Goal: Task Accomplishment & Management: Use online tool/utility

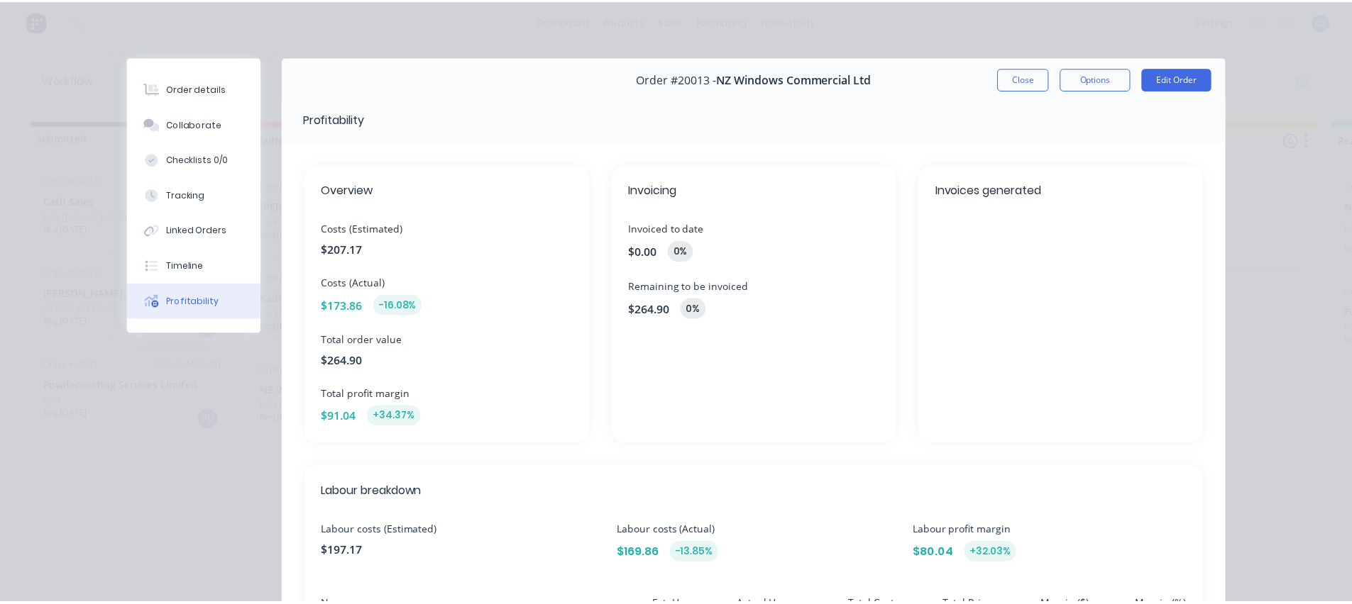
scroll to position [0, 681]
click at [1020, 85] on button "Close" at bounding box center [1031, 78] width 52 height 23
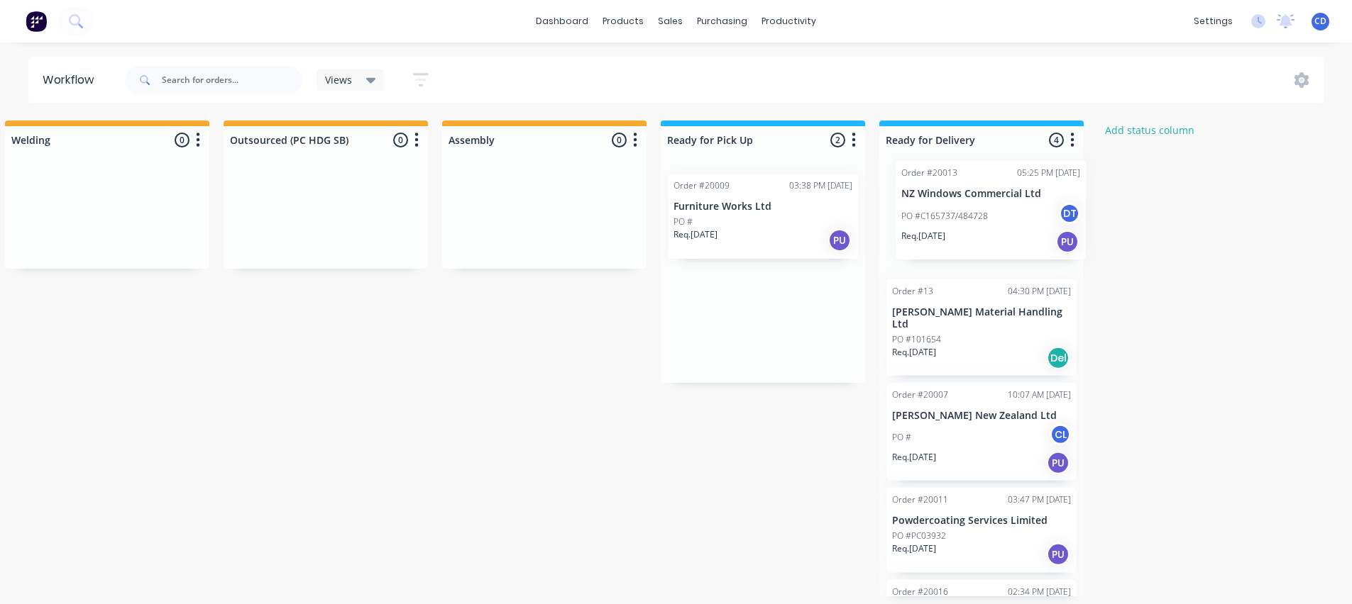
drag, startPoint x: 734, startPoint y: 214, endPoint x: 966, endPoint y: 201, distance: 233.1
click at [966, 201] on div "Submitted 3 Status colour #273444 hex #273444 Save Cancel Summaries Total order…" at bounding box center [388, 359] width 2160 height 476
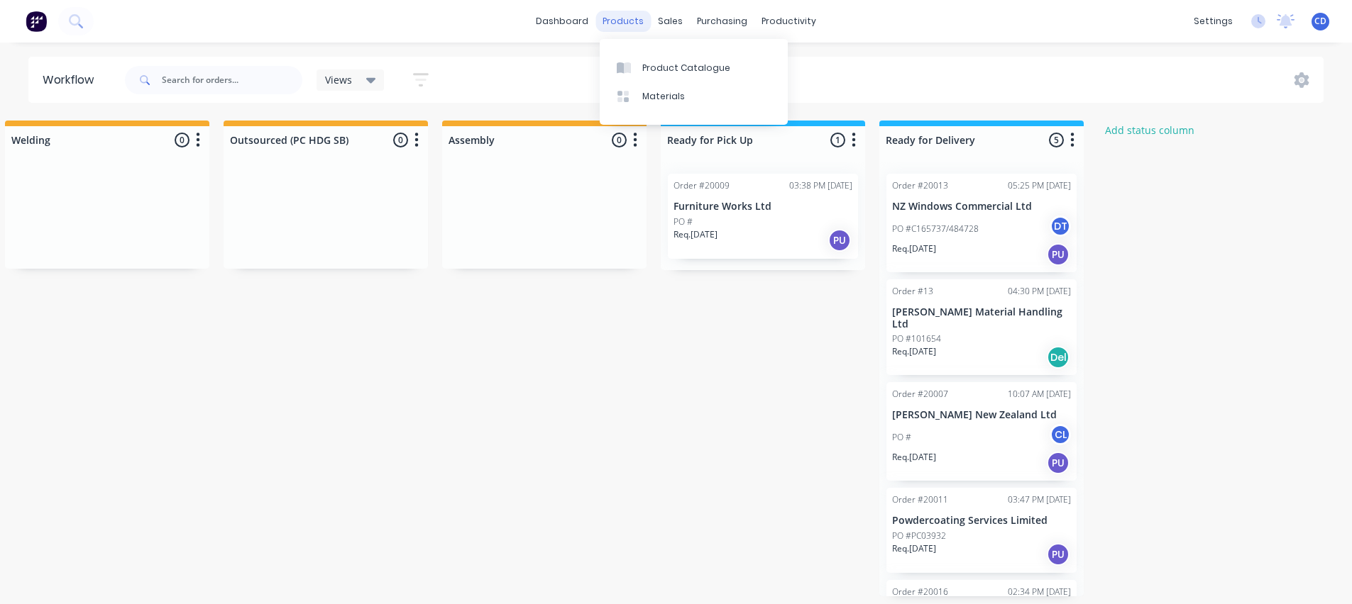
click at [631, 20] on div "products" at bounding box center [622, 21] width 55 height 21
click at [645, 70] on div "Product Catalogue" at bounding box center [686, 68] width 88 height 13
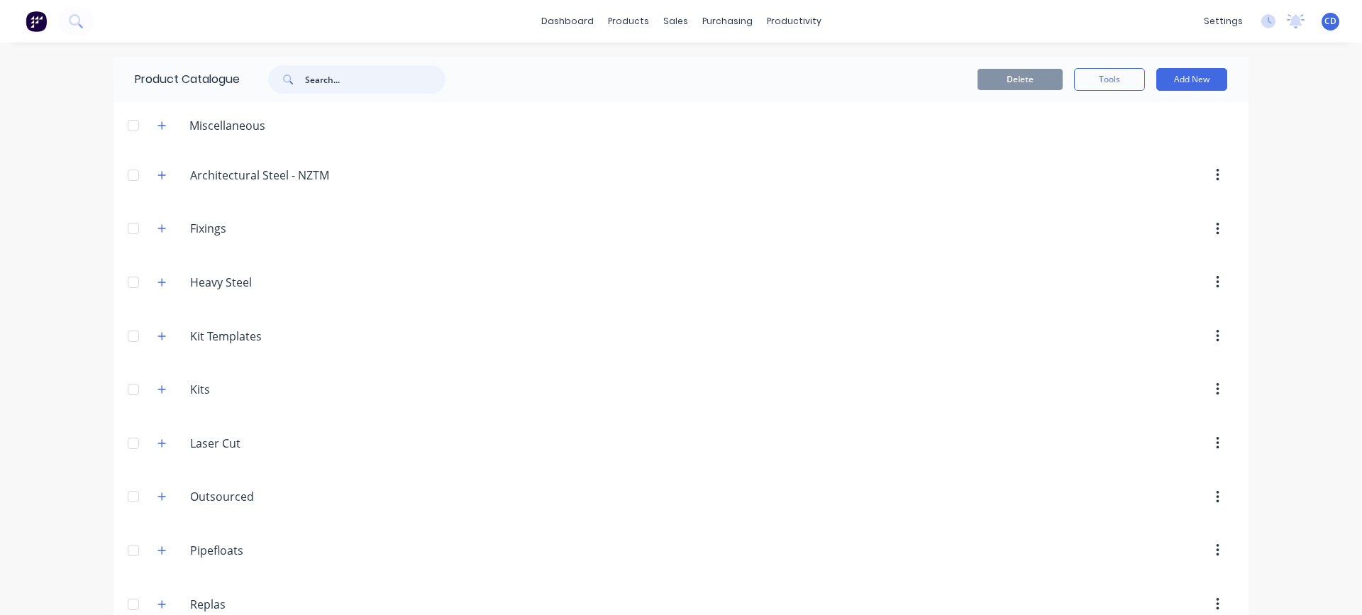
click at [341, 82] on input "text" at bounding box center [375, 79] width 140 height 28
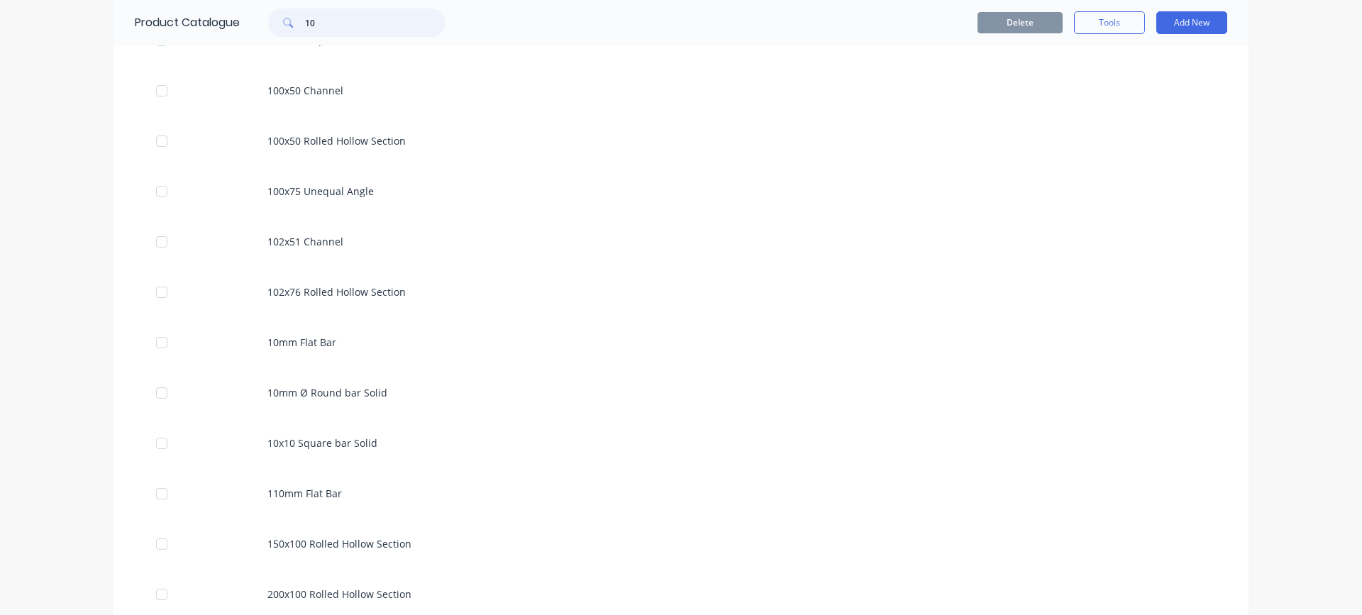
scroll to position [497, 0]
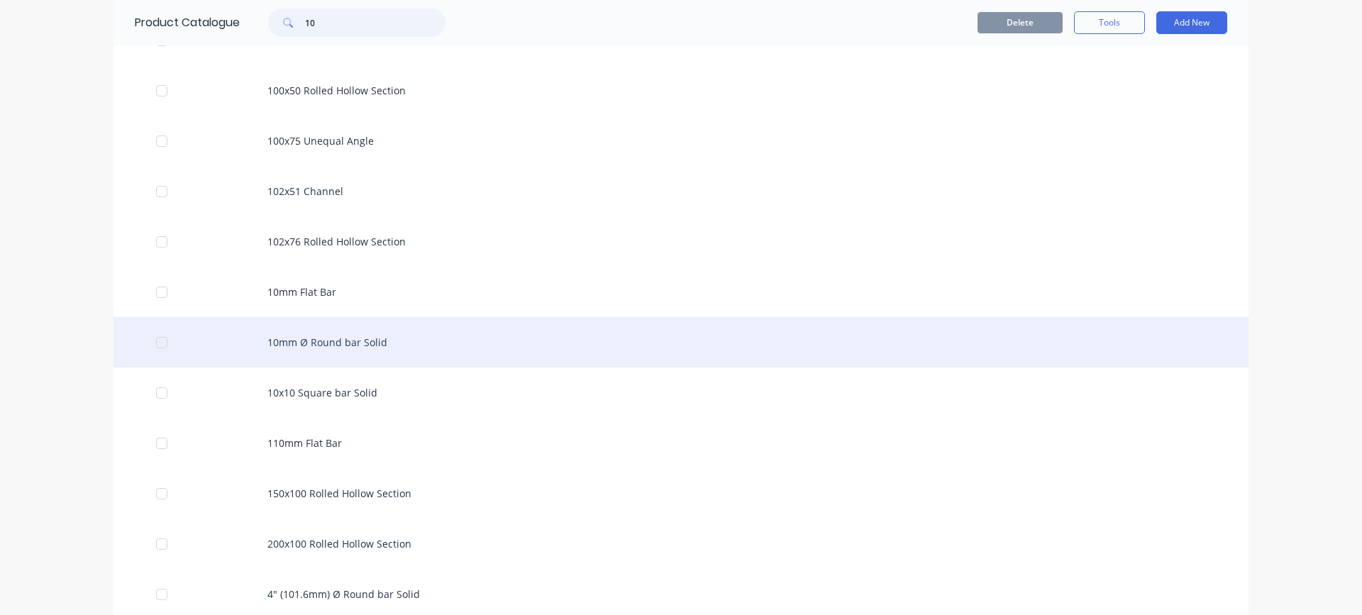
type input "10"
click at [326, 341] on div "10mm Ø Round bar Solid" at bounding box center [681, 342] width 1135 height 50
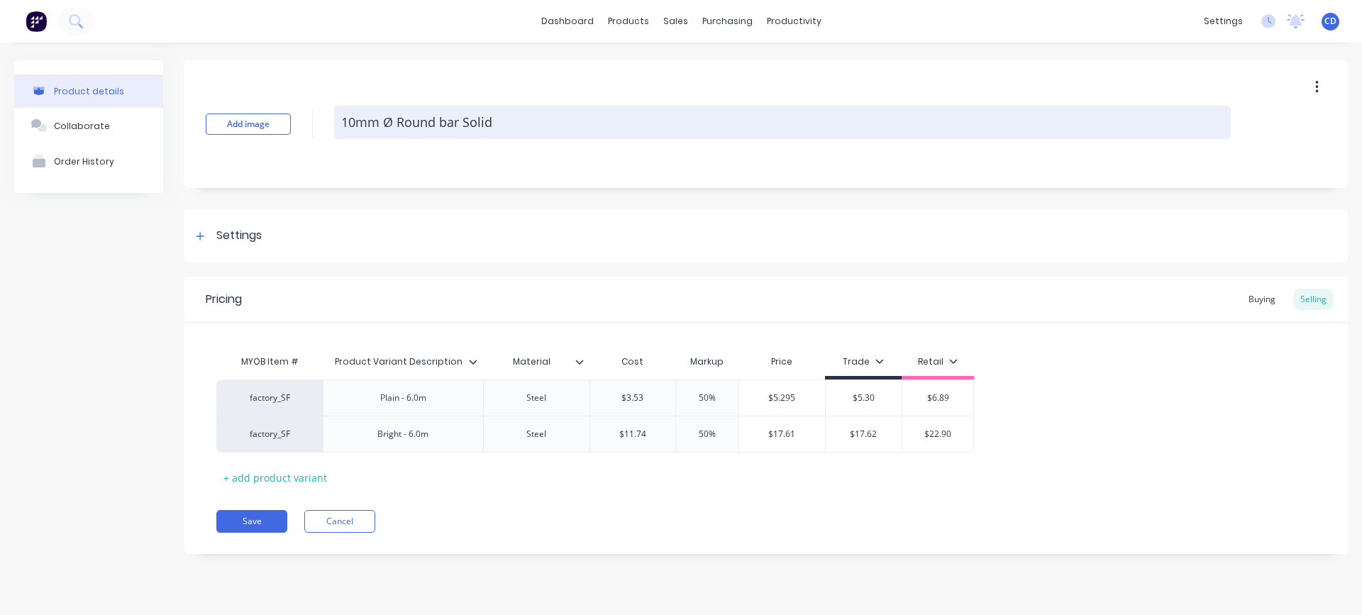
click at [510, 131] on textarea "10mm Ø Round bar Solid" at bounding box center [782, 122] width 897 height 33
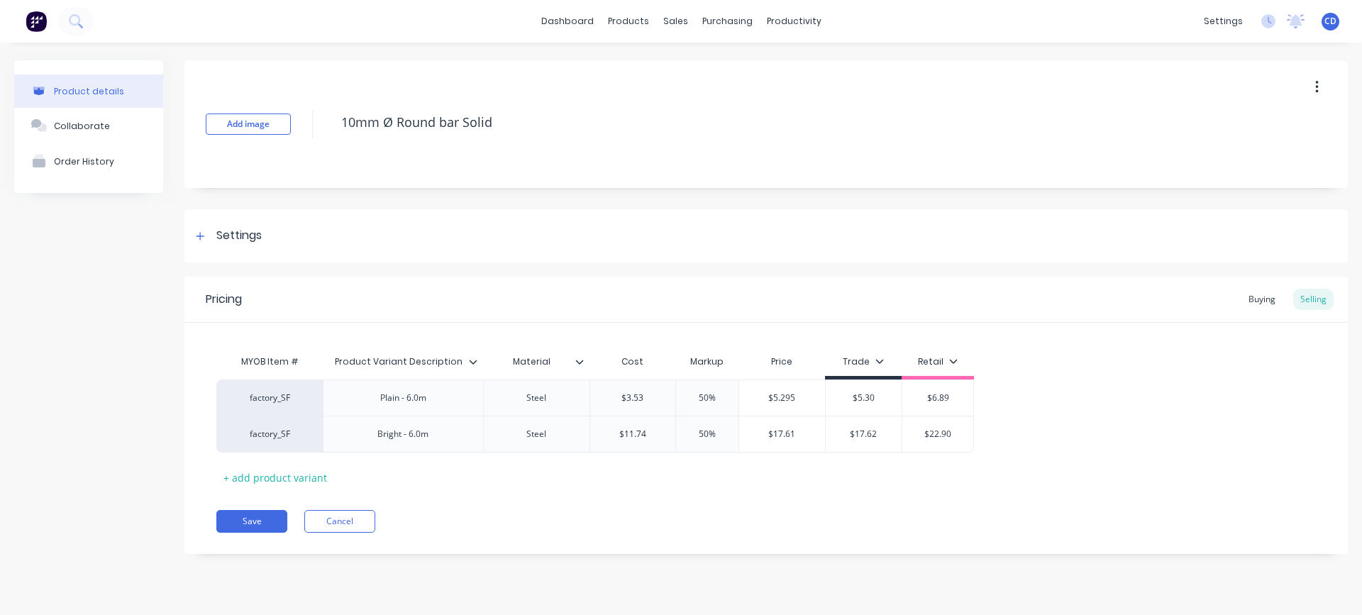
drag, startPoint x: 499, startPoint y: 121, endPoint x: 328, endPoint y: 118, distance: 171.7
click at [328, 118] on div "Add image 10mm Ø Round bar Solid" at bounding box center [766, 124] width 1164 height 128
type textarea "x"
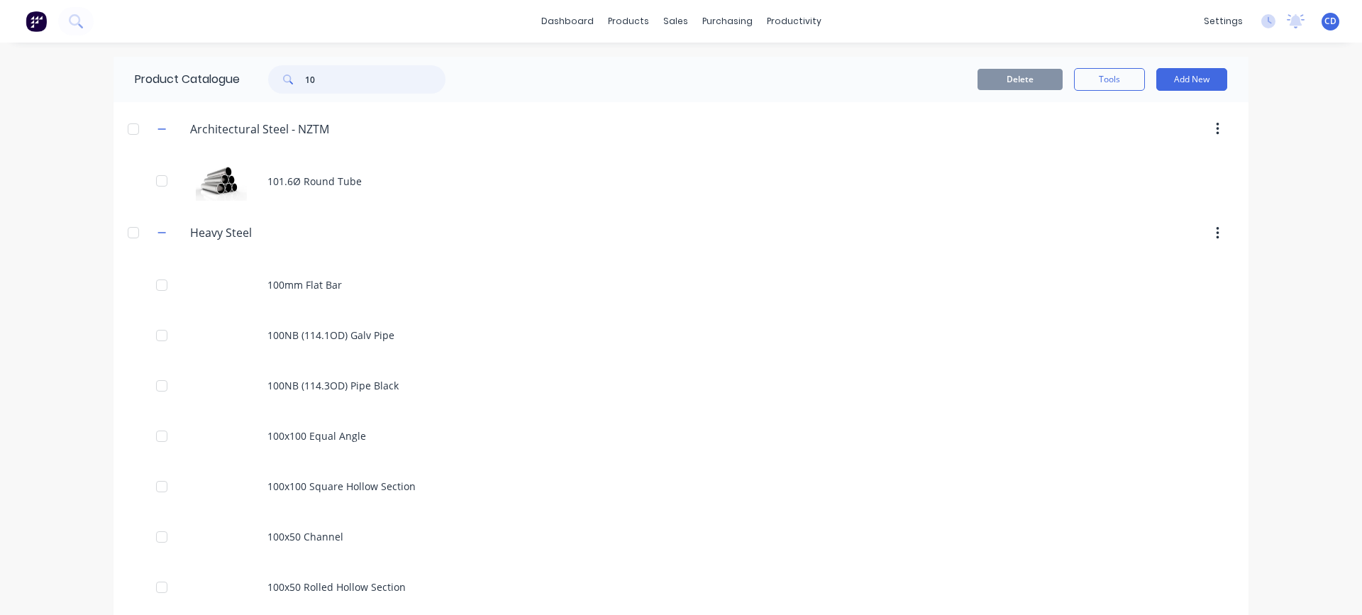
drag, startPoint x: 314, startPoint y: 77, endPoint x: 306, endPoint y: 77, distance: 8.5
click at [306, 77] on input "10" at bounding box center [375, 79] width 140 height 28
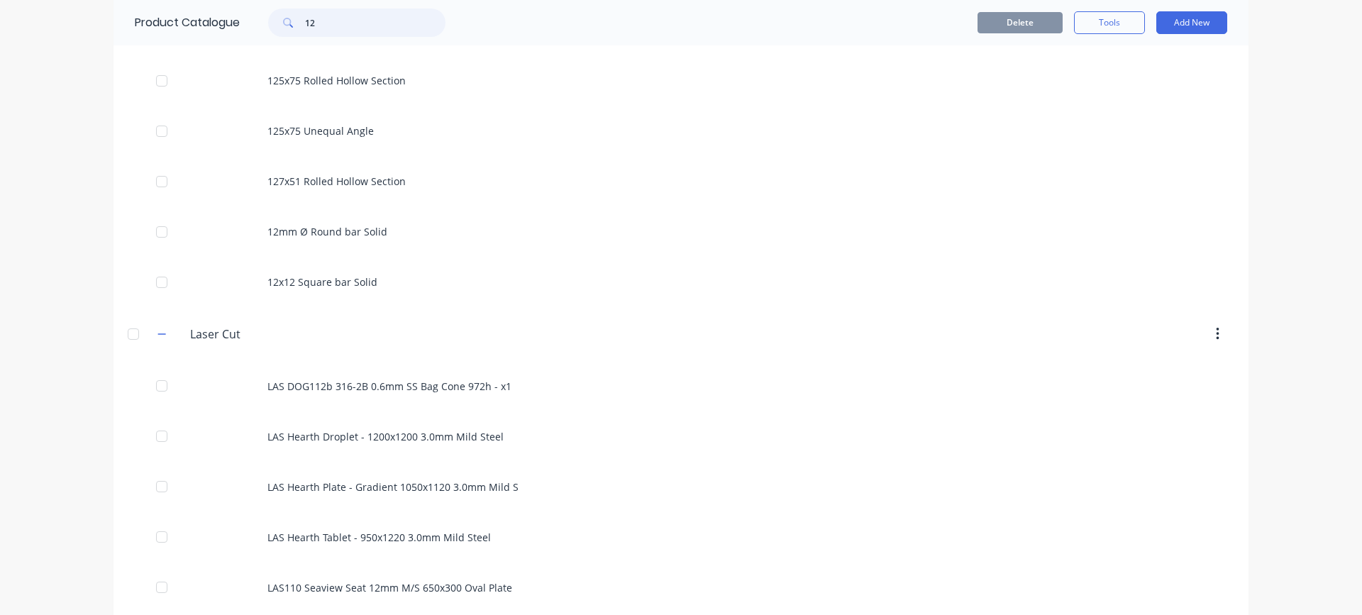
scroll to position [568, 0]
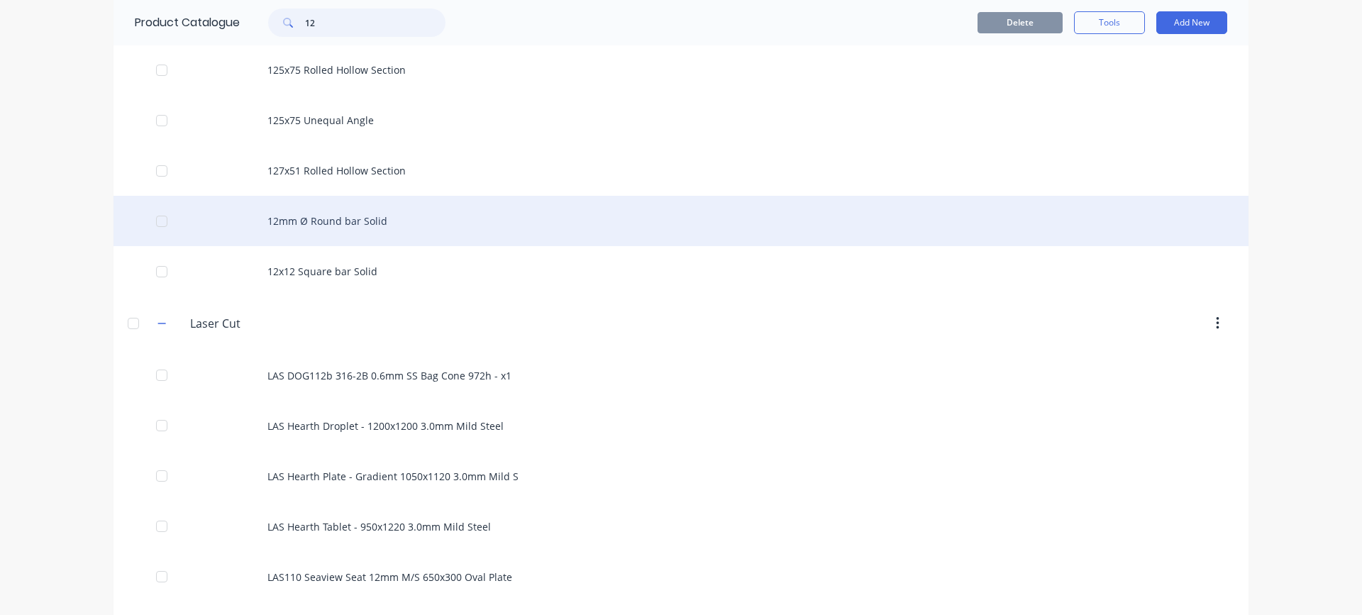
type input "12"
click at [334, 219] on div "12mm Ø Round bar Solid" at bounding box center [681, 221] width 1135 height 50
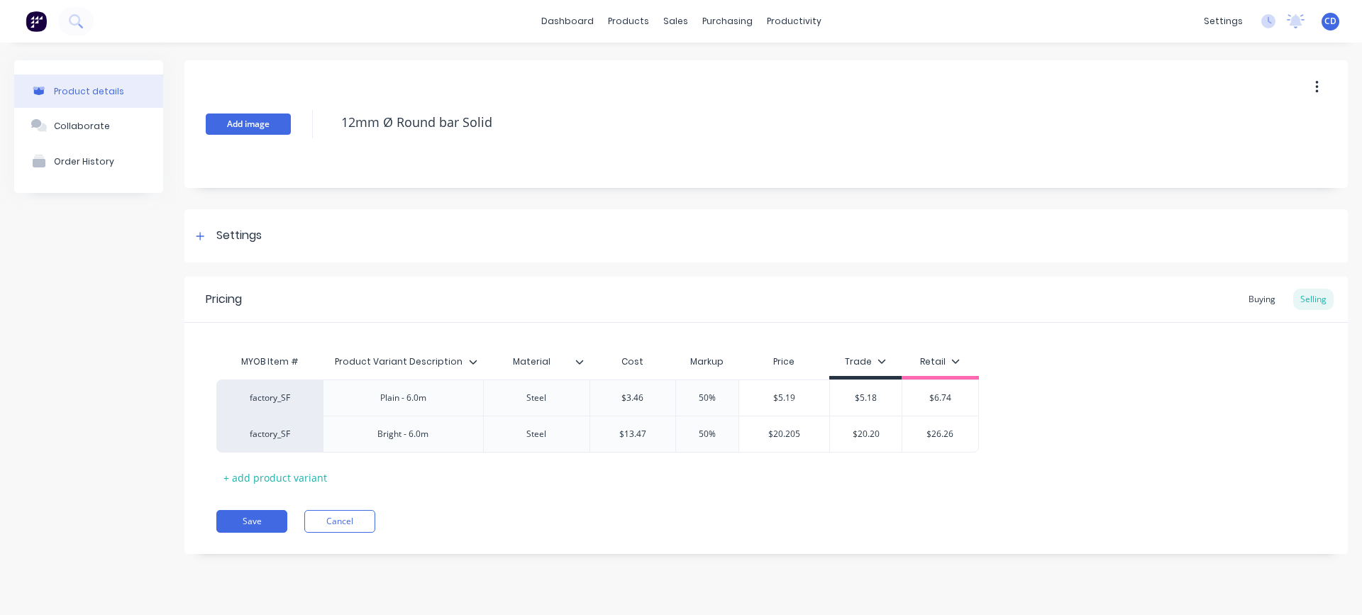
drag, startPoint x: 502, startPoint y: 125, endPoint x: 289, endPoint y: 122, distance: 213.6
click at [289, 122] on div "Add image 12mm Ø Round bar Solid" at bounding box center [766, 124] width 1164 height 128
type textarea "x"
type input "$6.74"
click at [905, 397] on input "$6.74" at bounding box center [940, 398] width 76 height 13
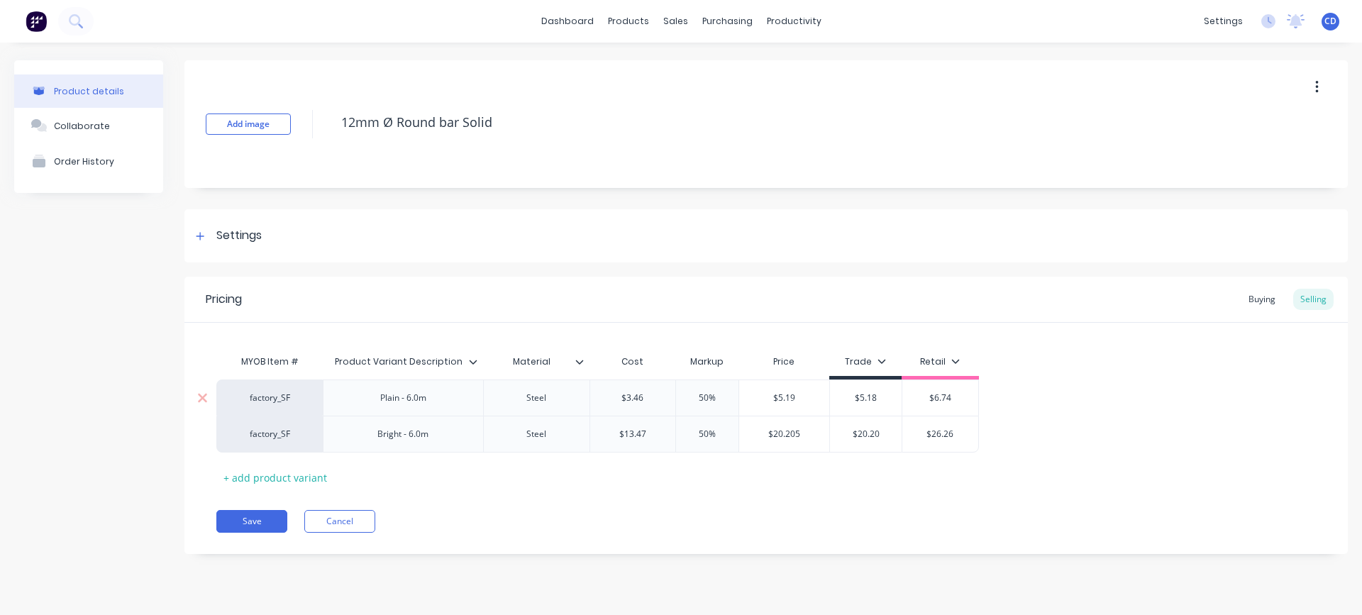
type input "$5.18"
click at [885, 397] on input "$5.18" at bounding box center [866, 398] width 72 height 13
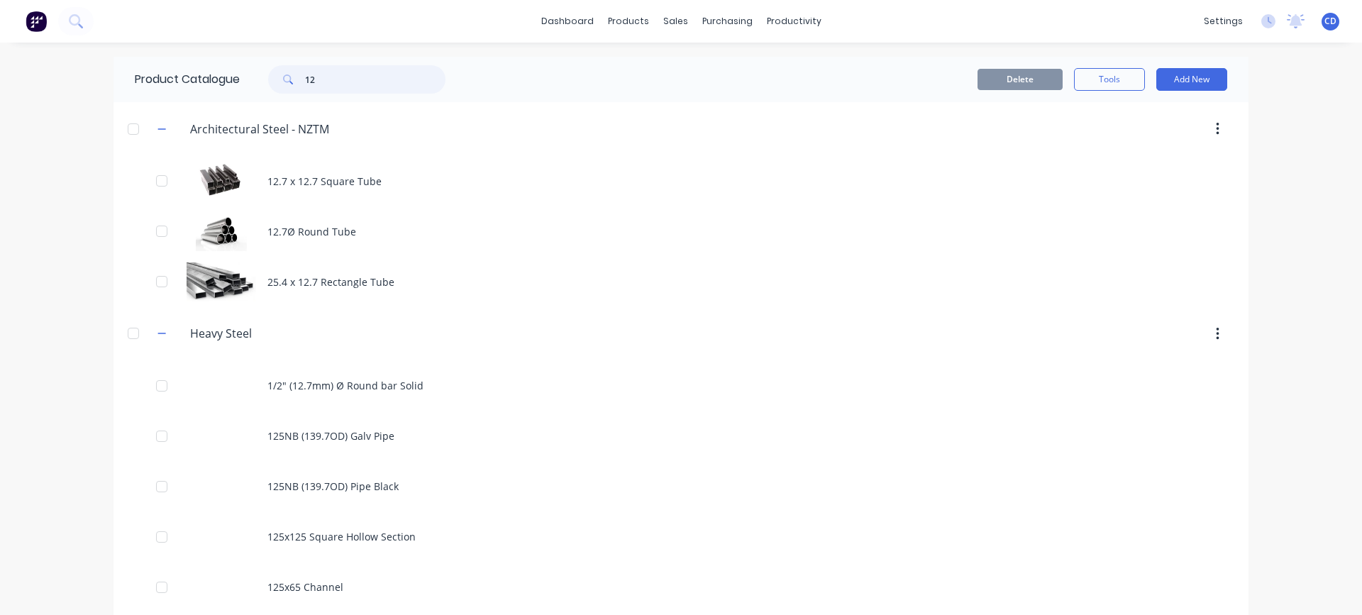
click at [342, 78] on input "12" at bounding box center [375, 79] width 140 height 28
type input "10"
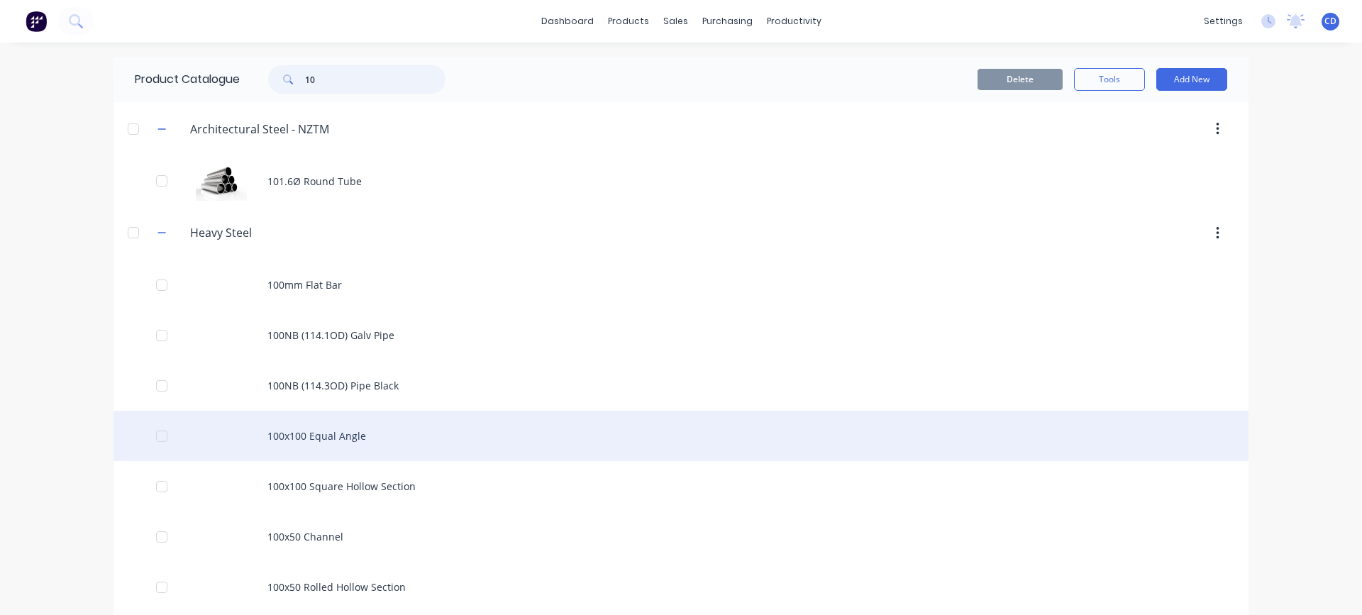
scroll to position [497, 0]
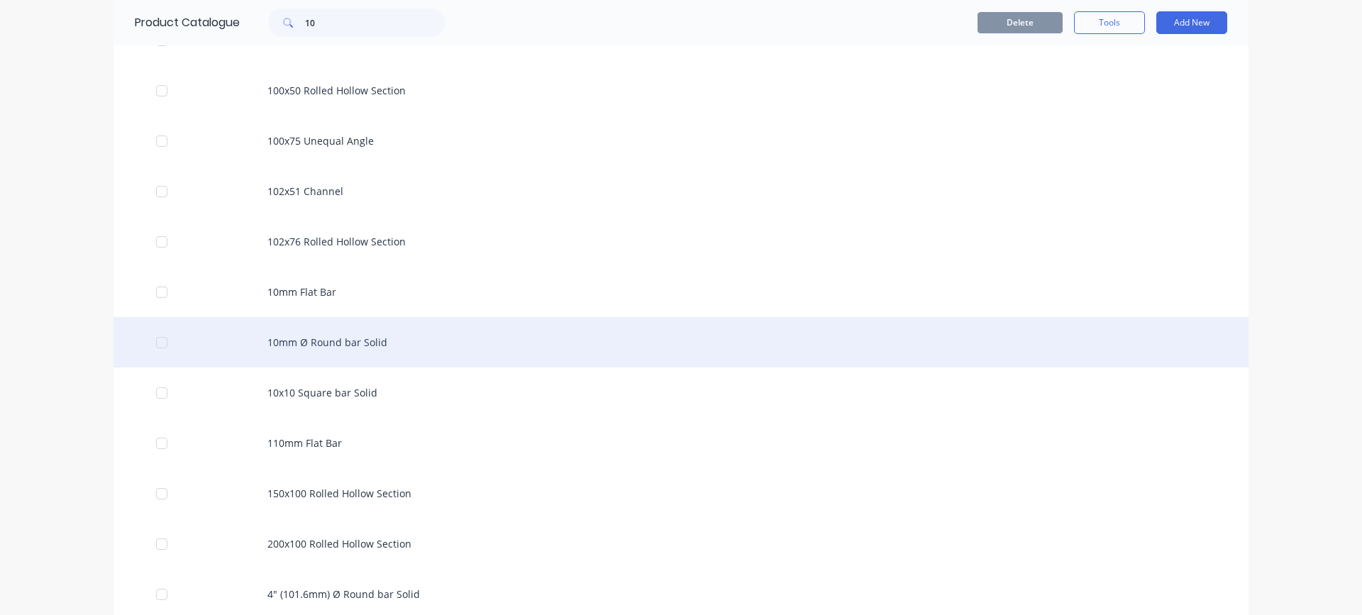
click at [316, 346] on div "10mm Ø Round bar Solid" at bounding box center [681, 342] width 1135 height 50
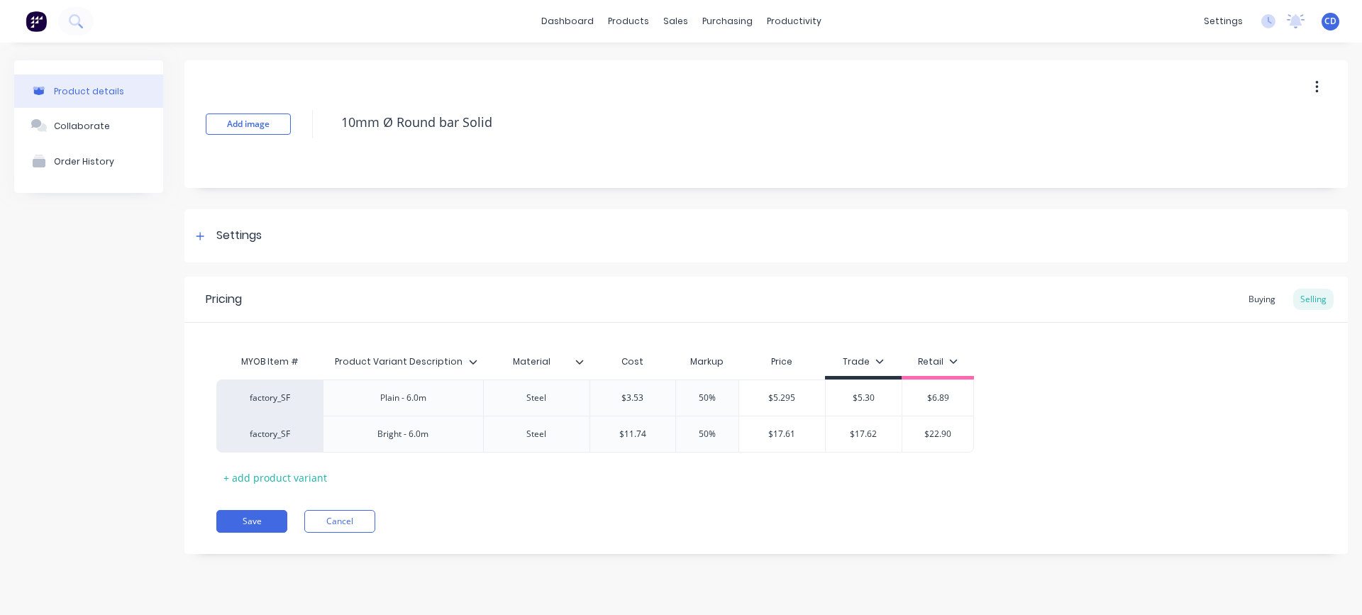
type textarea "x"
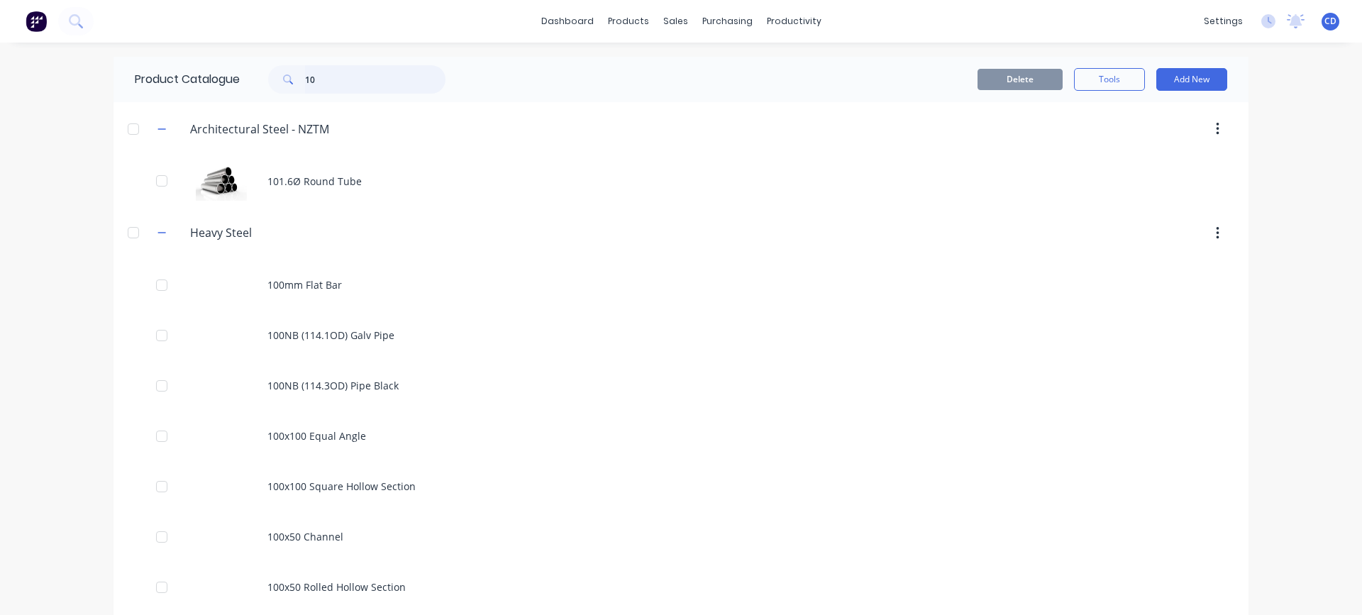
click at [319, 74] on input "10" at bounding box center [375, 79] width 140 height 28
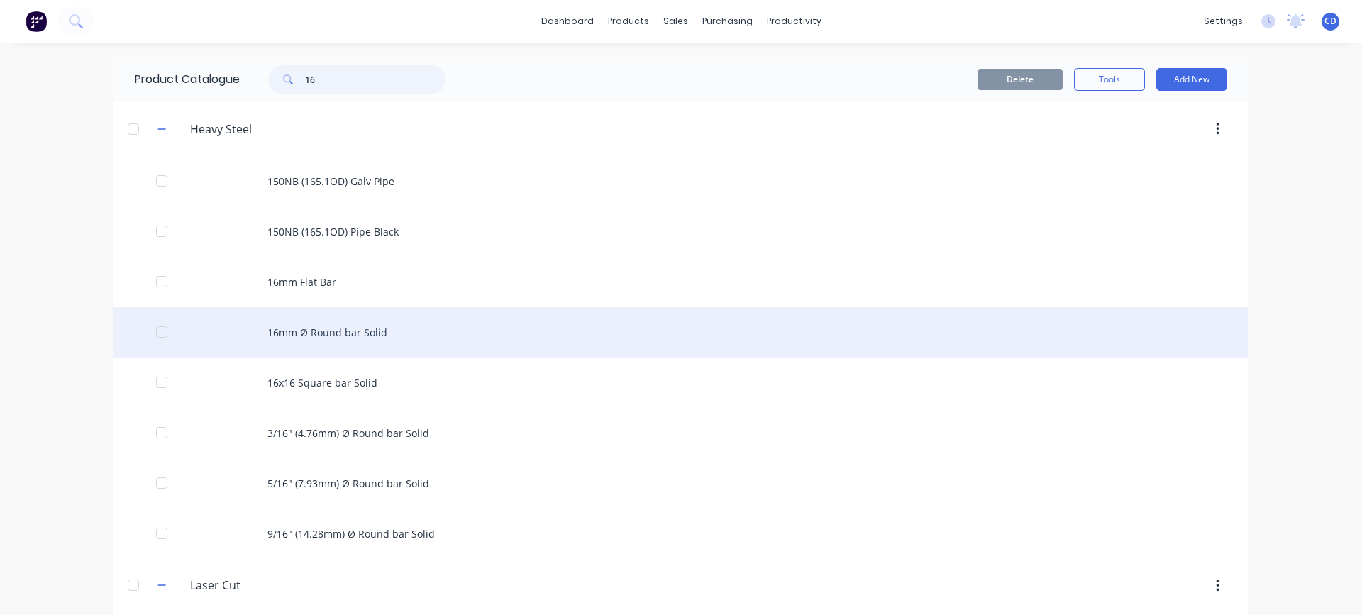
type input "16"
click at [313, 331] on div "16mm Ø Round bar Solid" at bounding box center [681, 332] width 1135 height 50
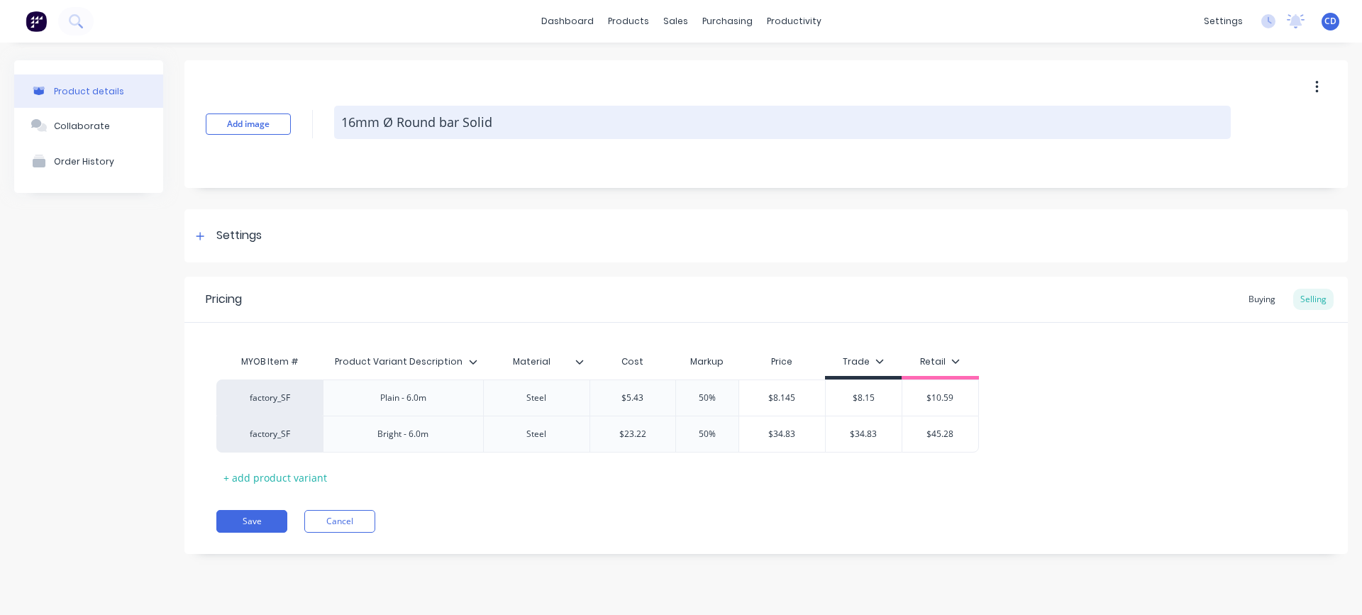
drag, startPoint x: 492, startPoint y: 121, endPoint x: 341, endPoint y: 121, distance: 150.4
click at [341, 121] on textarea "16mm Ø Round bar Solid" at bounding box center [782, 122] width 897 height 33
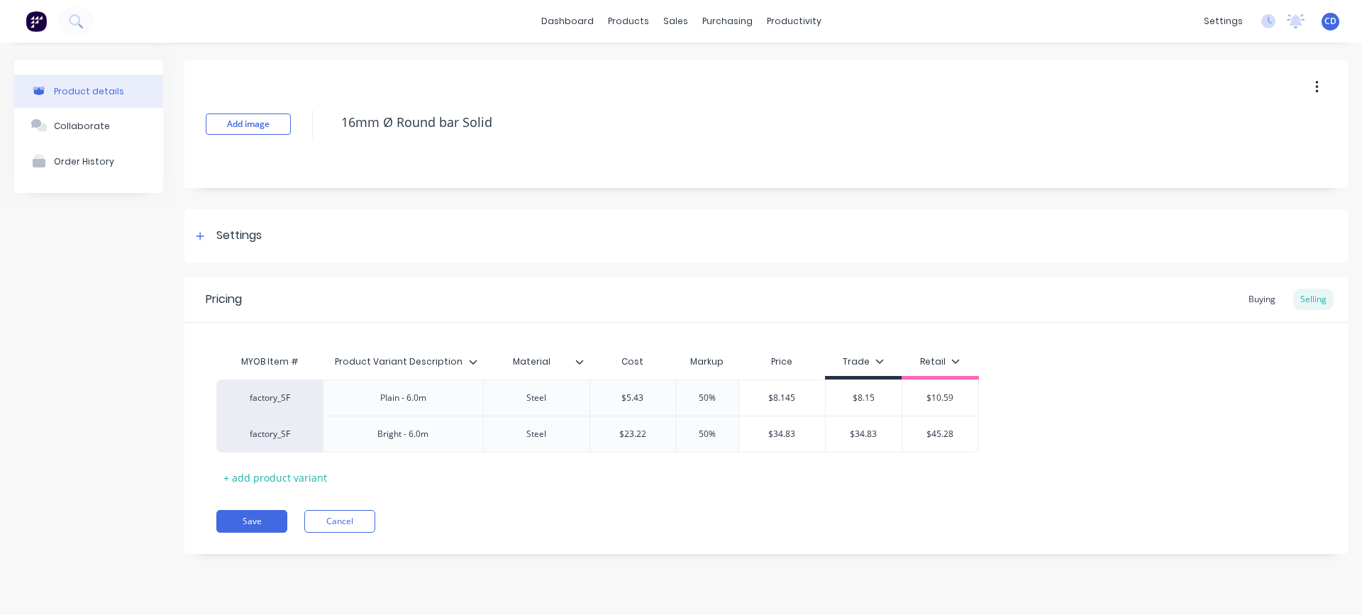
type textarea "x"
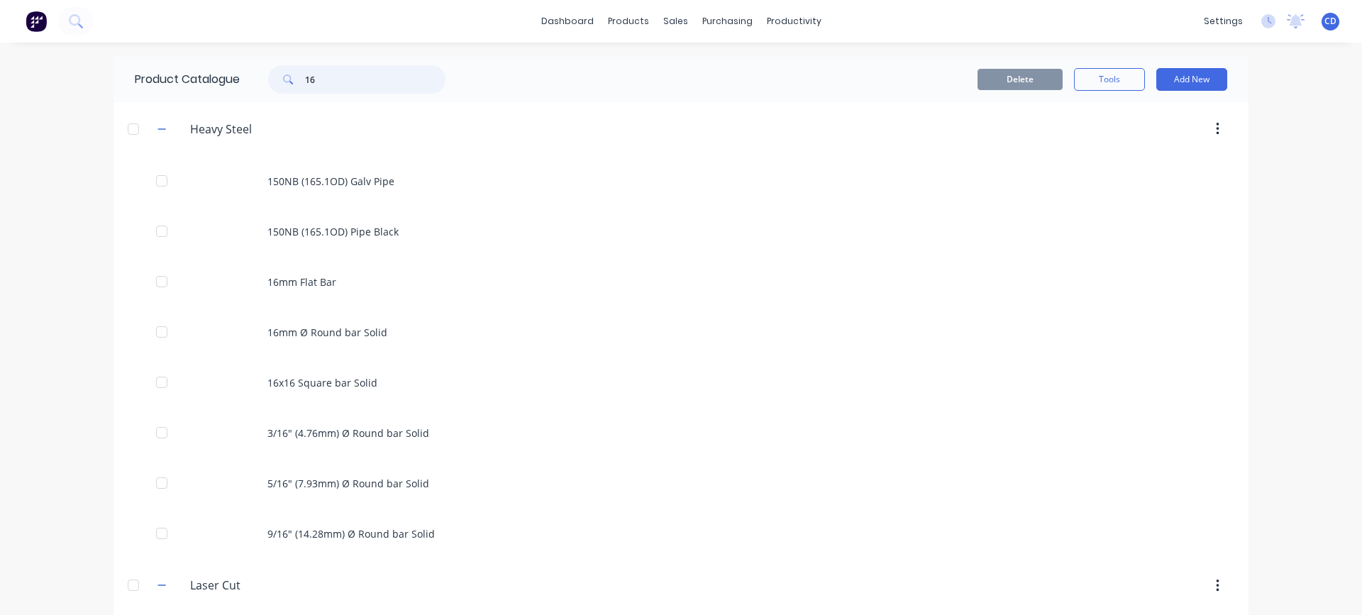
drag, startPoint x: 328, startPoint y: 82, endPoint x: 277, endPoint y: 82, distance: 51.1
click at [277, 82] on div "16" at bounding box center [356, 79] width 177 height 28
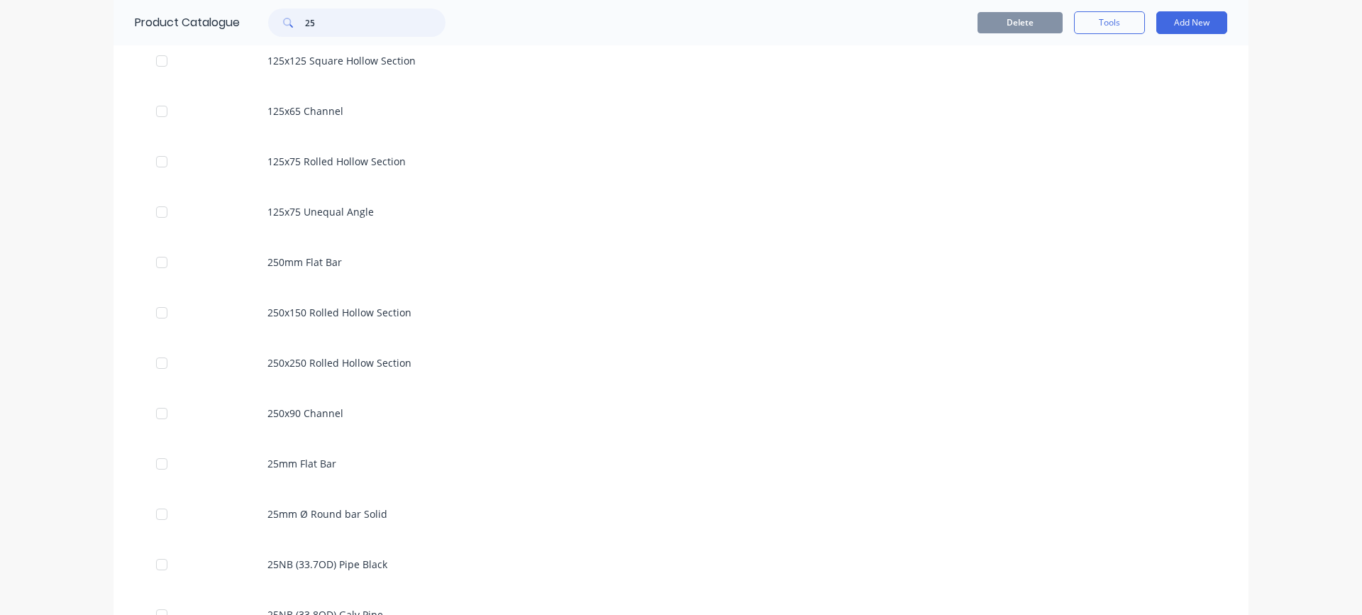
scroll to position [639, 0]
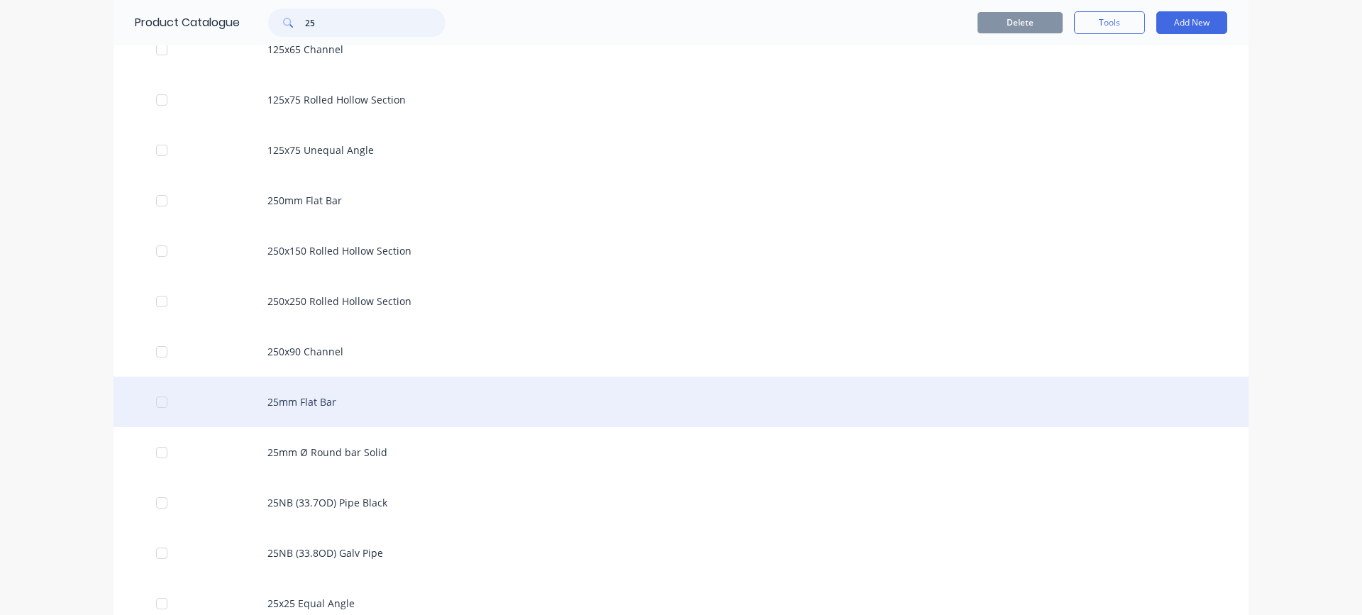
type input "25"
click at [265, 399] on div "25mm Flat Bar" at bounding box center [681, 402] width 1135 height 50
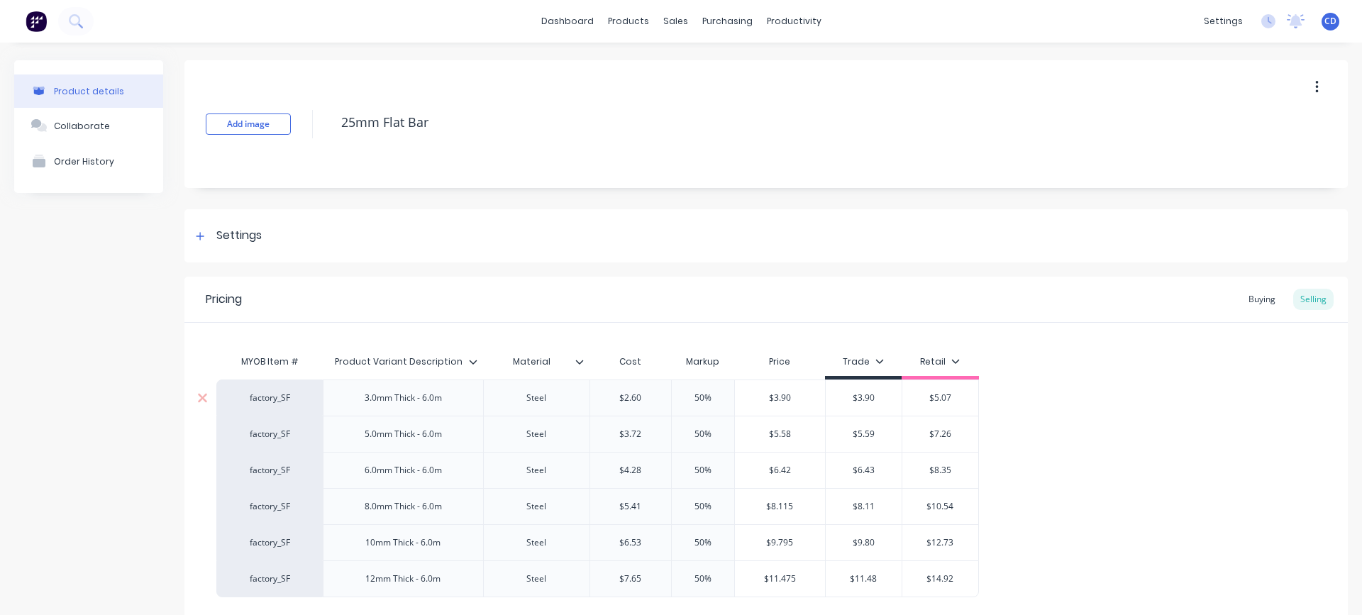
type textarea "x"
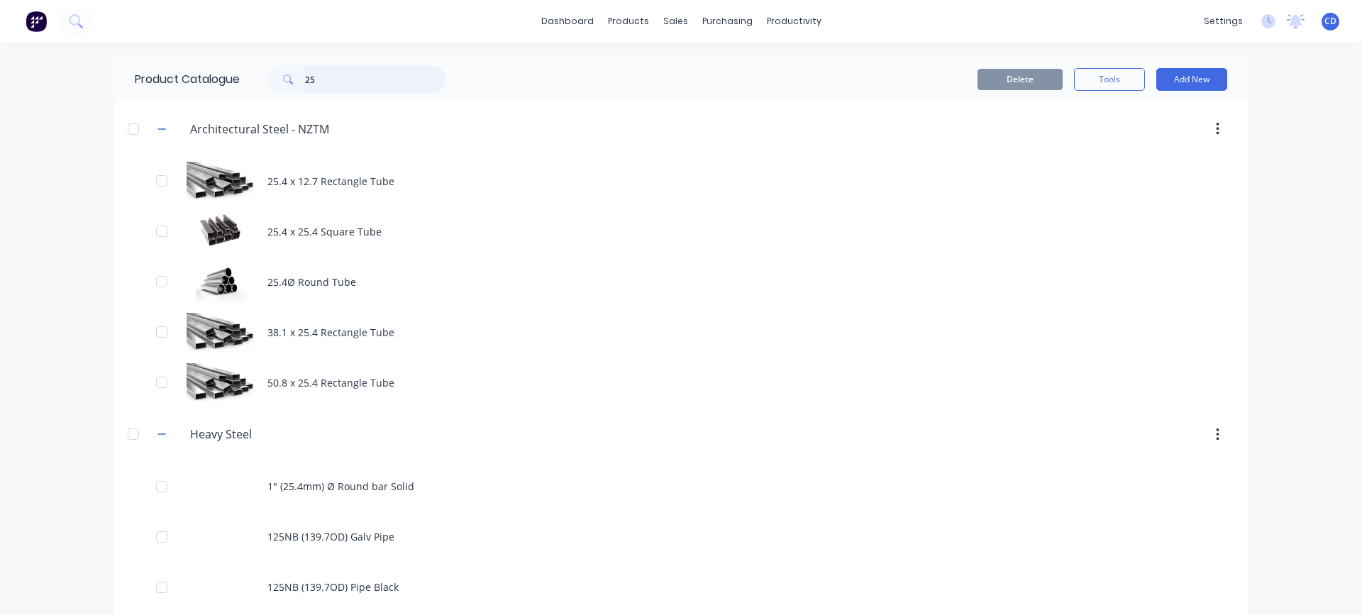
click at [334, 81] on input "25" at bounding box center [375, 79] width 140 height 28
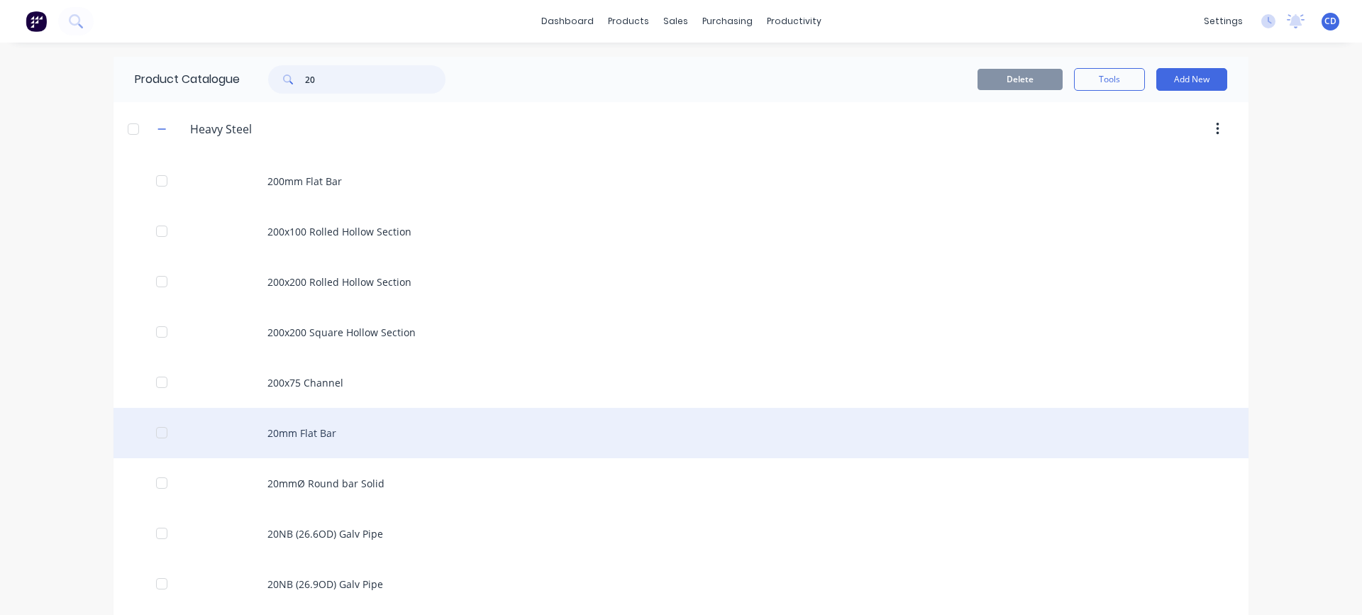
type input "20"
click at [289, 427] on div "20mm Flat Bar" at bounding box center [681, 433] width 1135 height 50
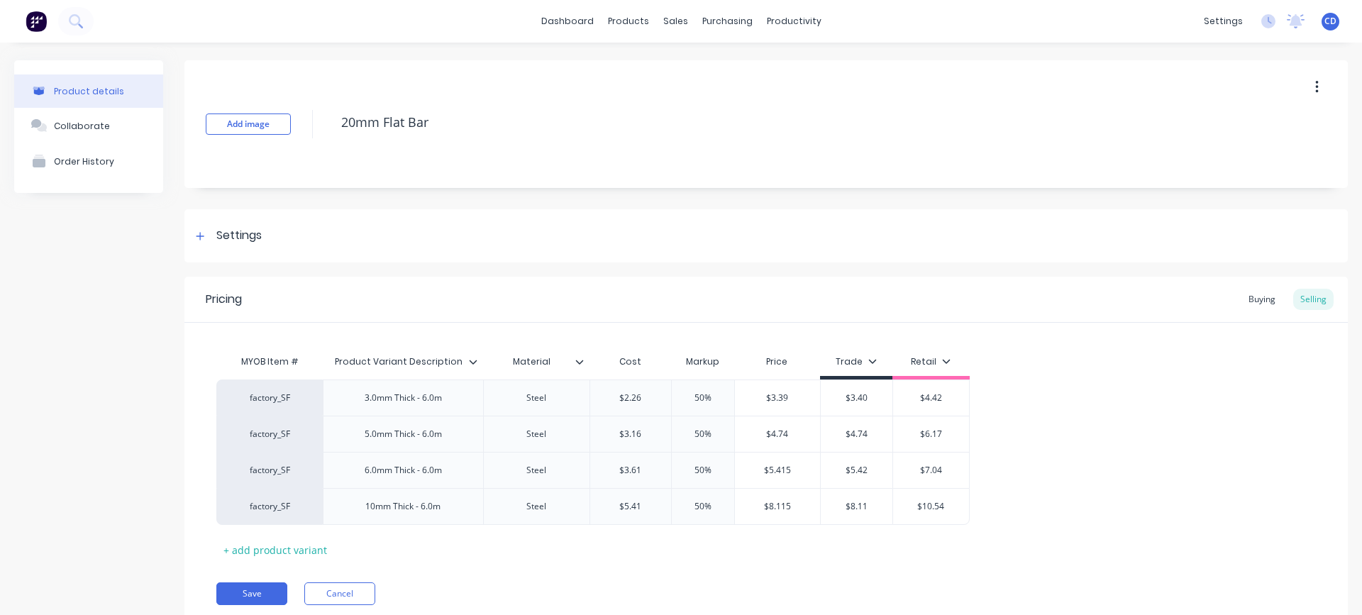
type textarea "x"
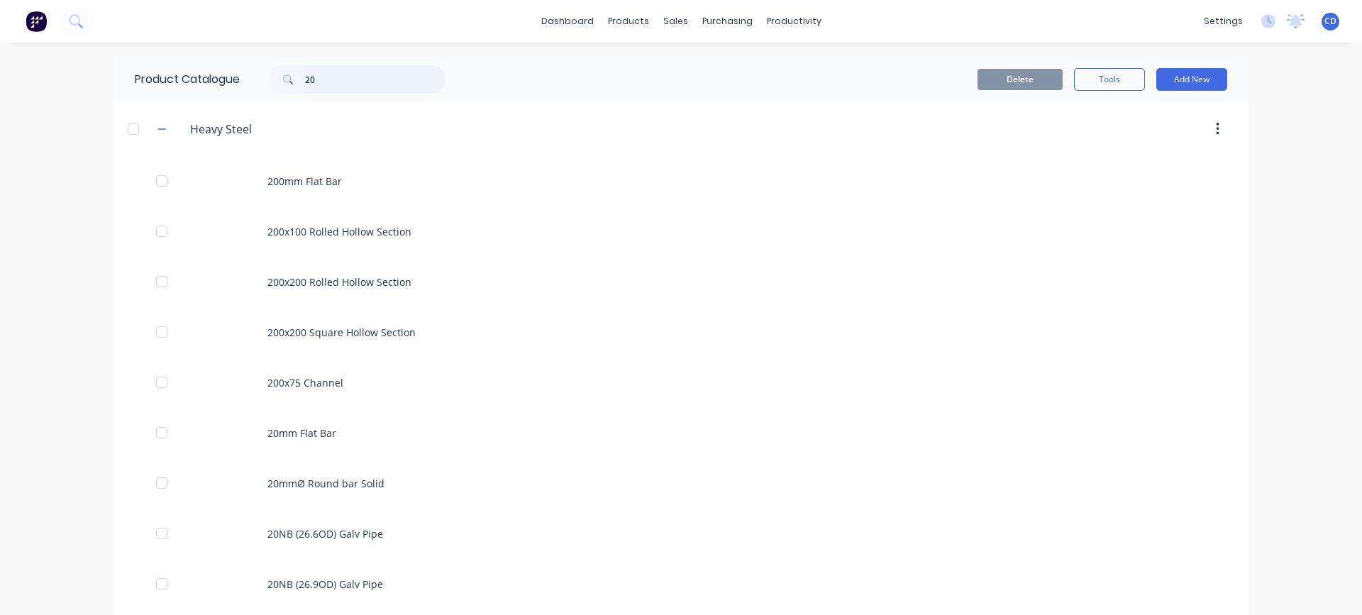
click at [326, 82] on input "20" at bounding box center [375, 79] width 140 height 28
type input "2"
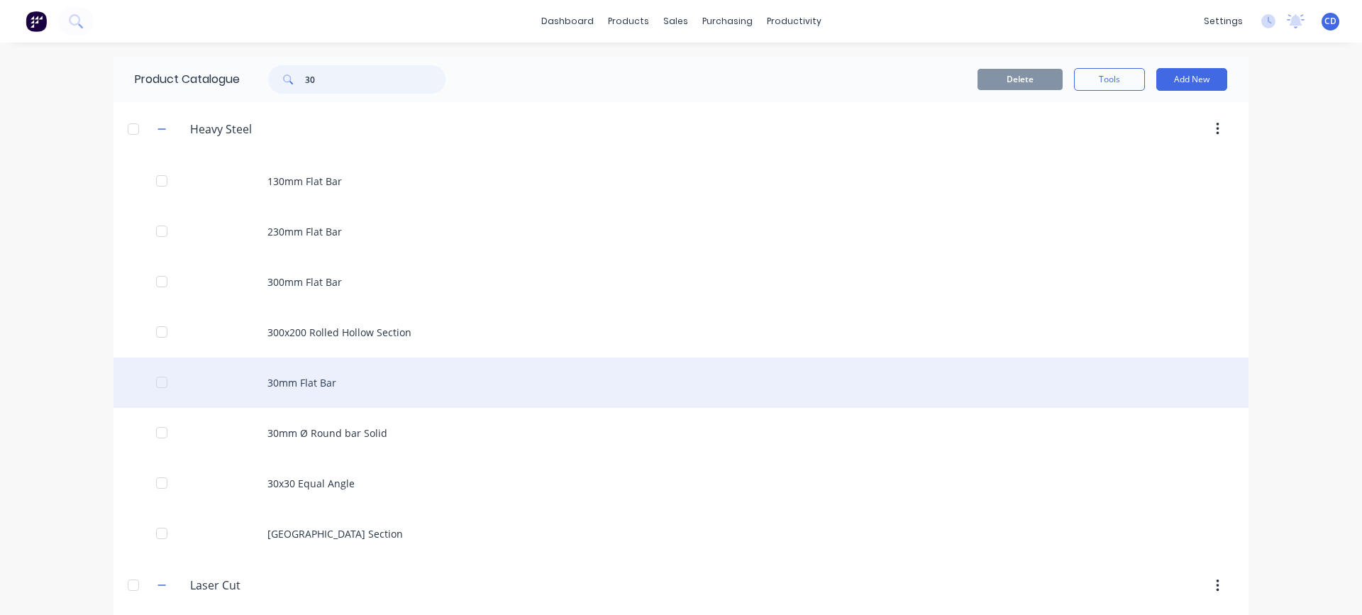
type input "30"
click at [321, 378] on div "30mm Flat Bar" at bounding box center [681, 383] width 1135 height 50
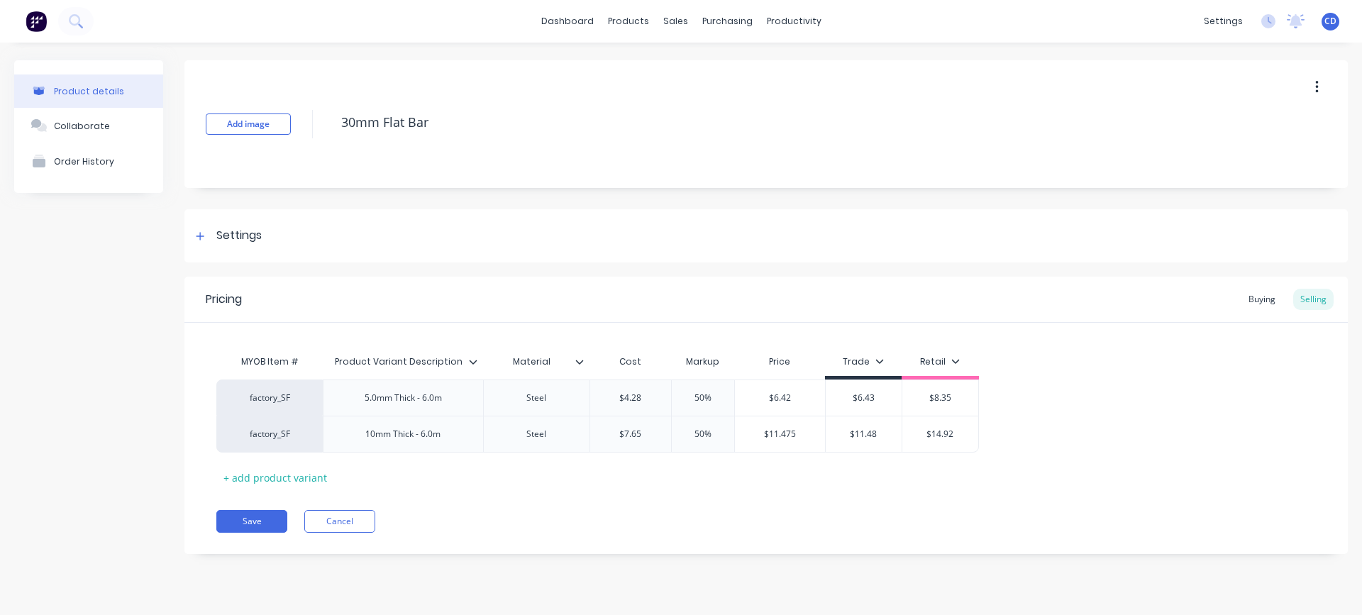
type textarea "x"
click at [629, 19] on div "products" at bounding box center [628, 21] width 55 height 21
click at [583, 20] on link "dashboard" at bounding box center [567, 21] width 67 height 21
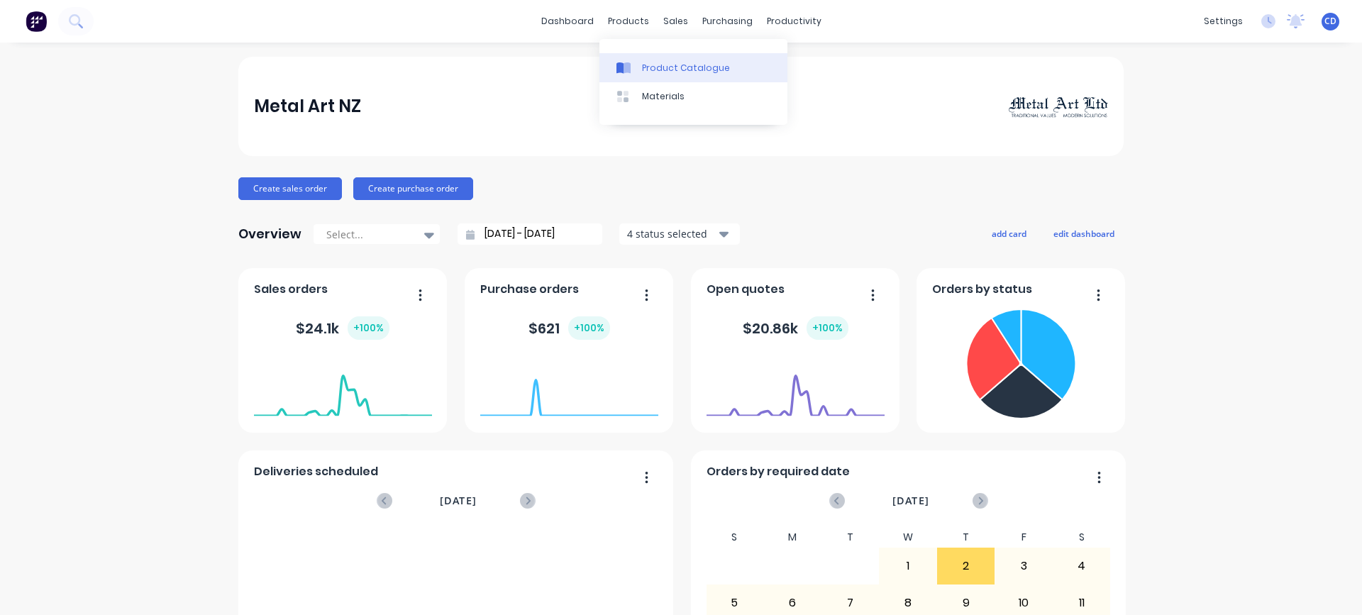
click at [652, 65] on div "Product Catalogue" at bounding box center [686, 68] width 88 height 13
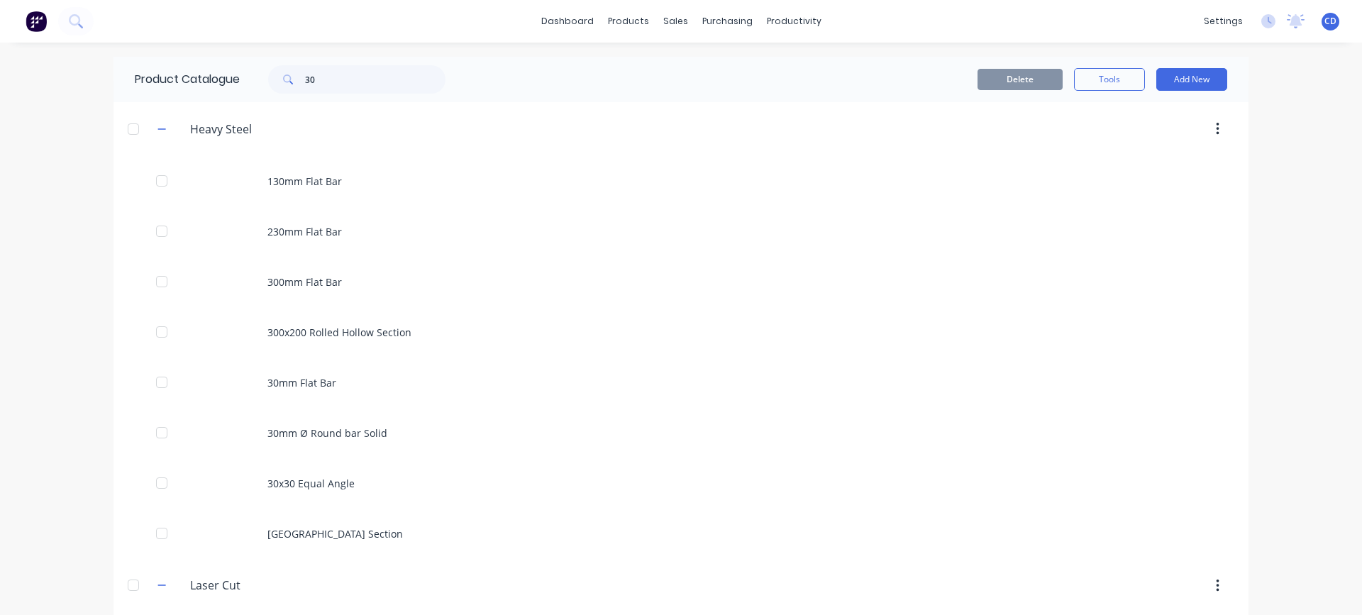
click at [130, 127] on div at bounding box center [133, 129] width 28 height 28
click at [126, 129] on div at bounding box center [133, 129] width 28 height 28
click at [158, 131] on icon "button" at bounding box center [162, 129] width 9 height 10
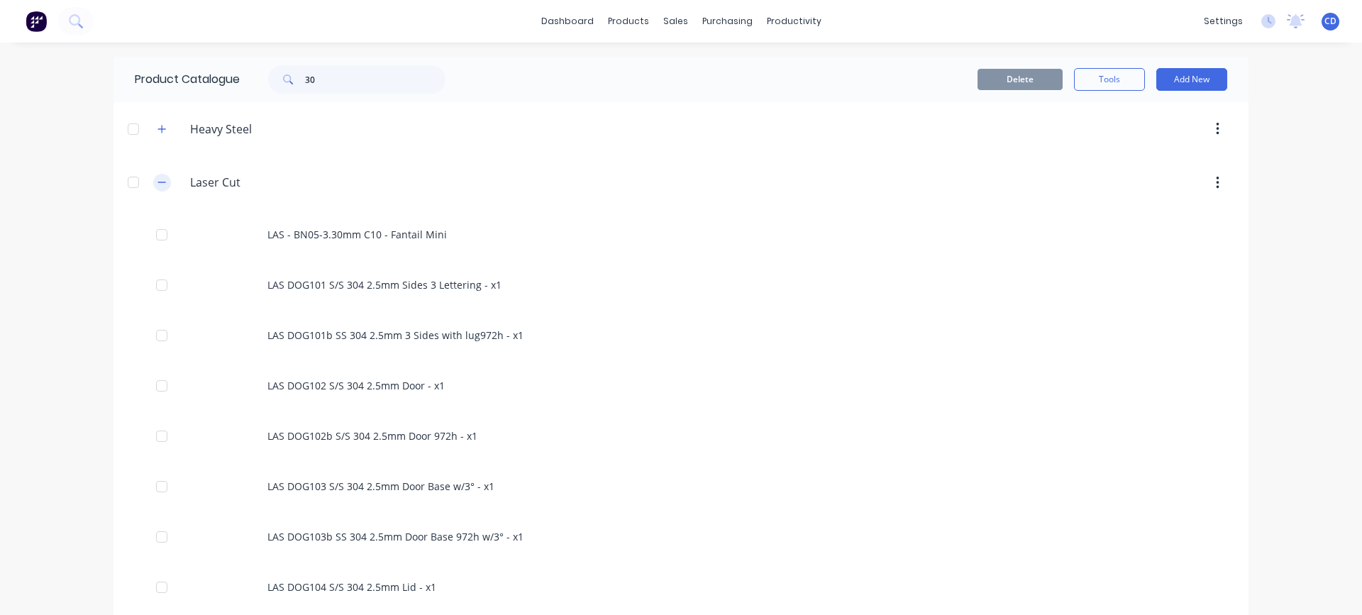
click at [154, 176] on button "button" at bounding box center [162, 183] width 18 height 18
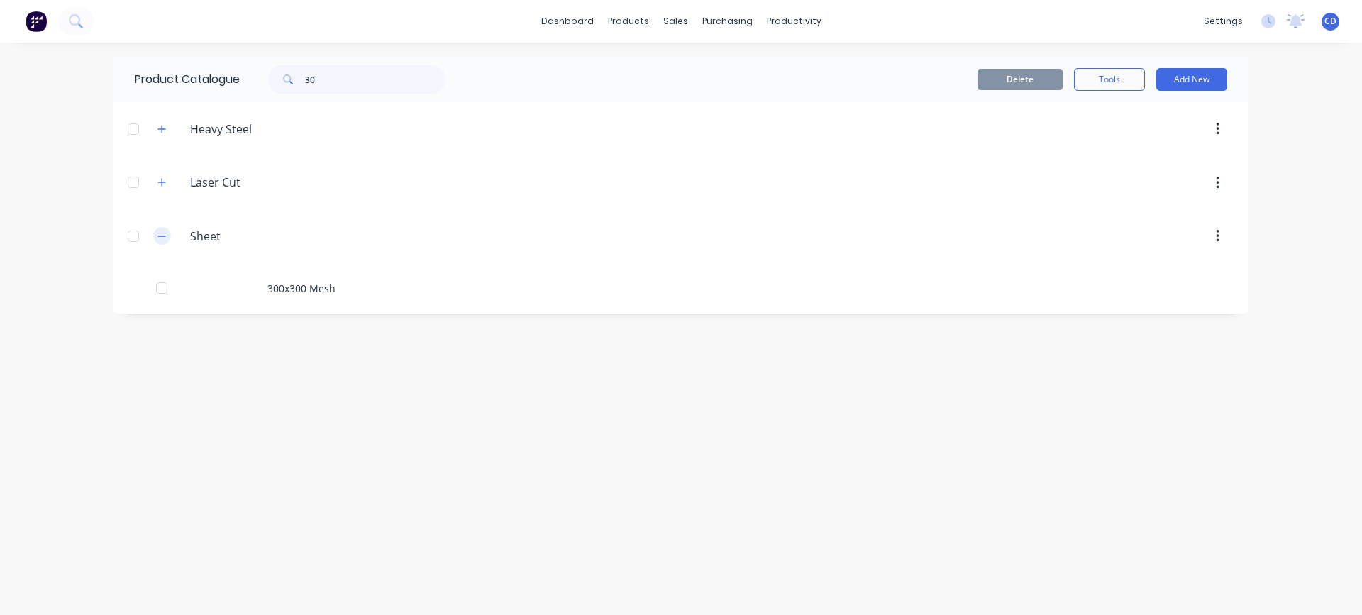
click at [162, 238] on icon "button" at bounding box center [162, 236] width 9 height 10
click at [366, 74] on input "30" at bounding box center [375, 79] width 140 height 28
type input "3"
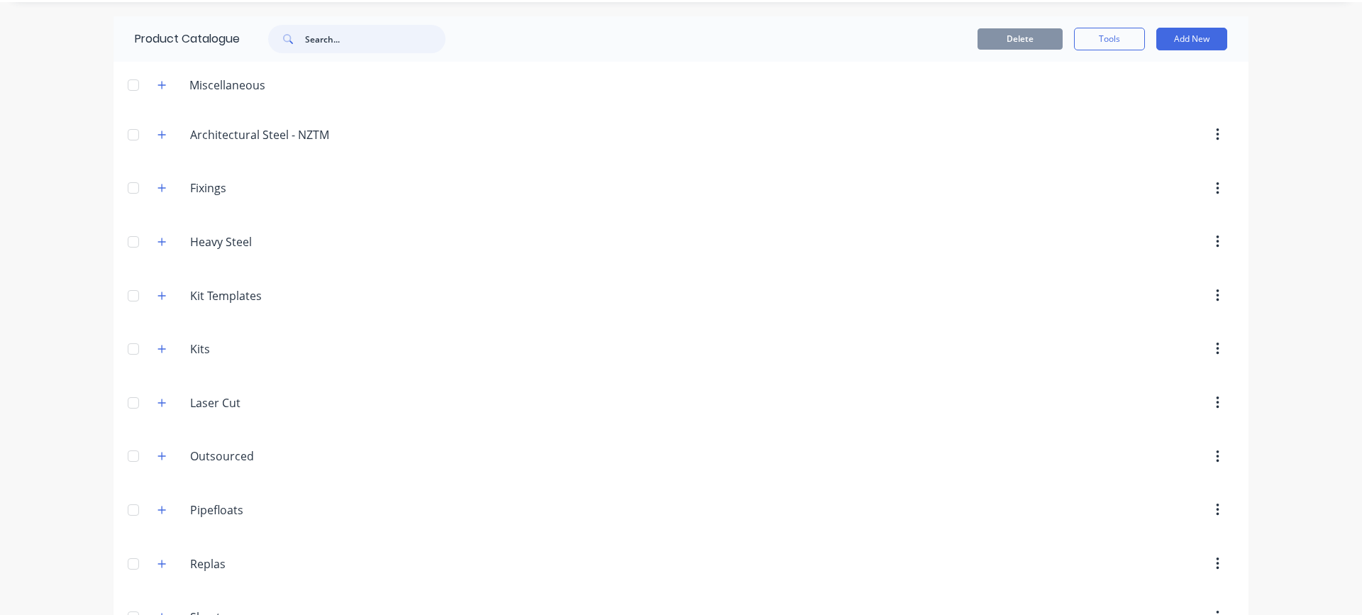
scroll to position [138, 0]
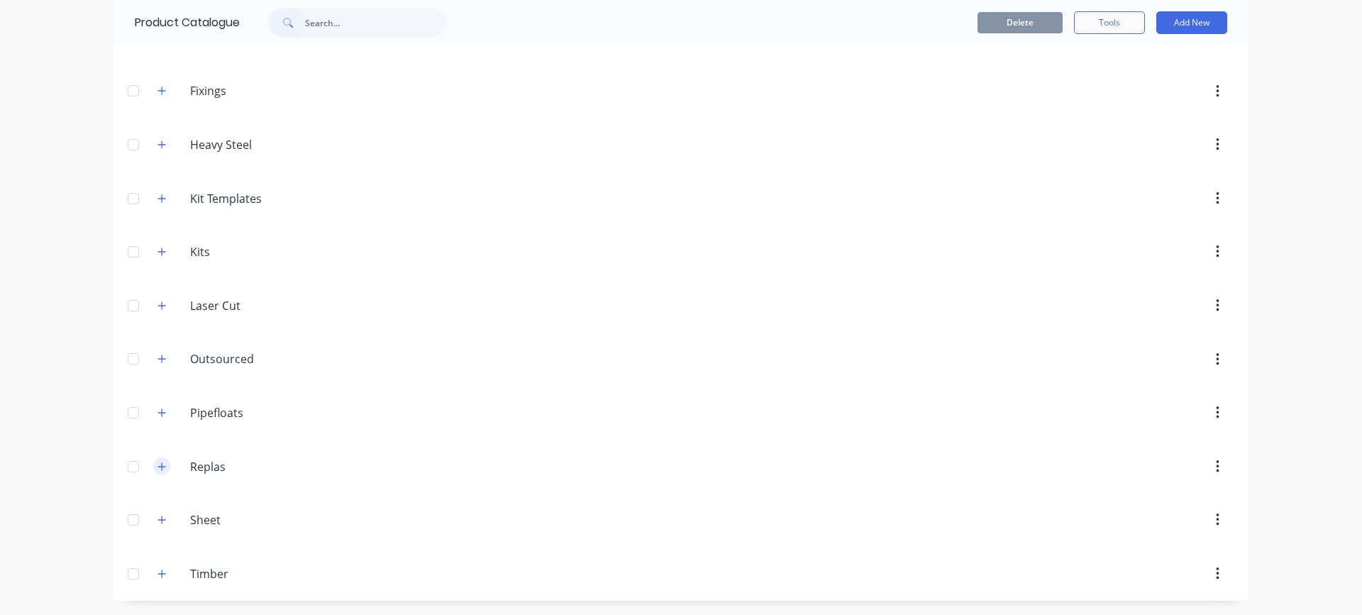
click at [158, 467] on icon "button" at bounding box center [162, 467] width 8 height 8
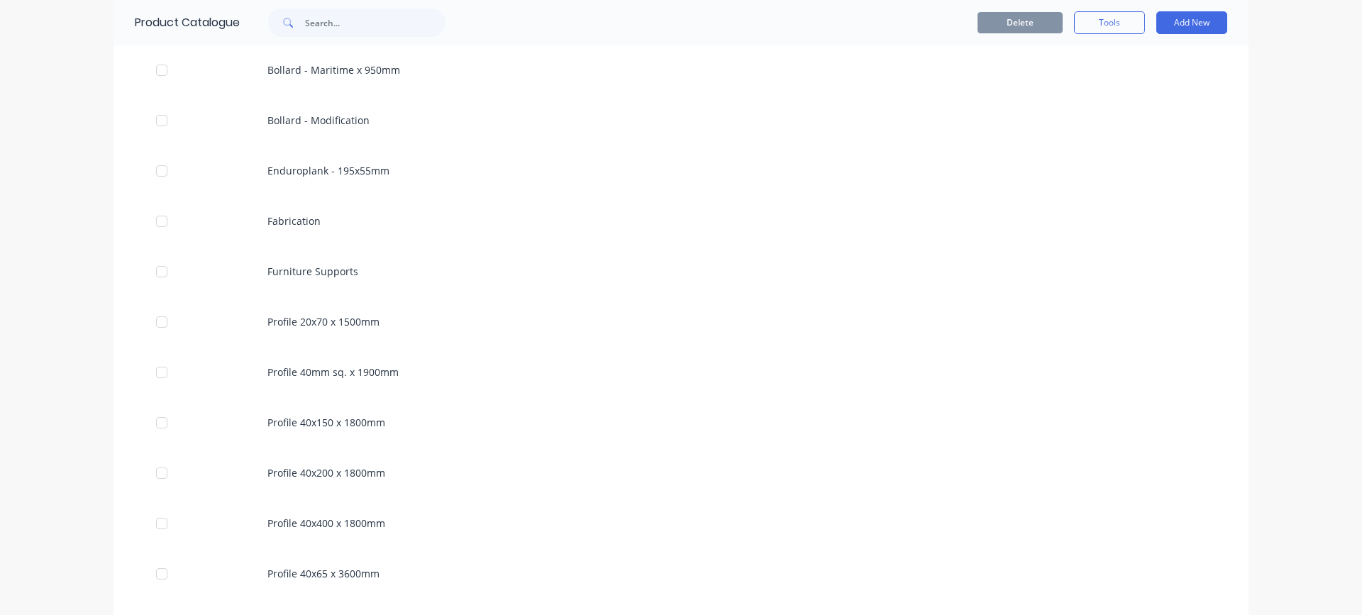
scroll to position [1397, 0]
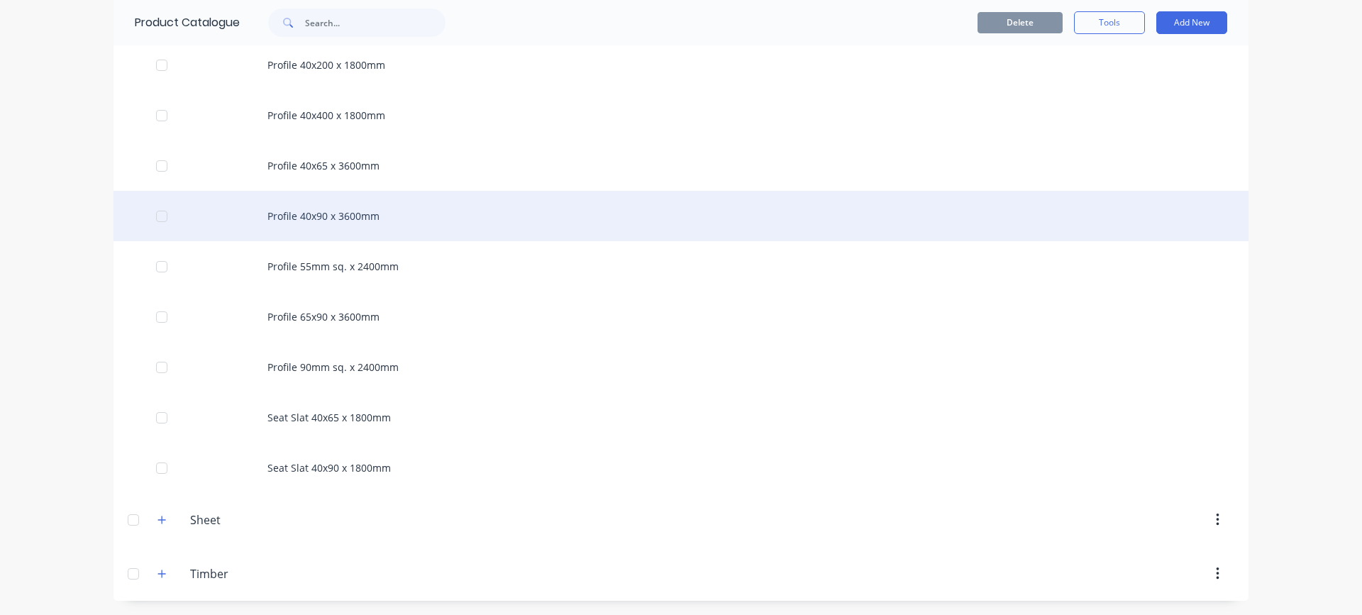
click at [313, 215] on div "Profile 40x90 x 3600mm" at bounding box center [681, 216] width 1135 height 50
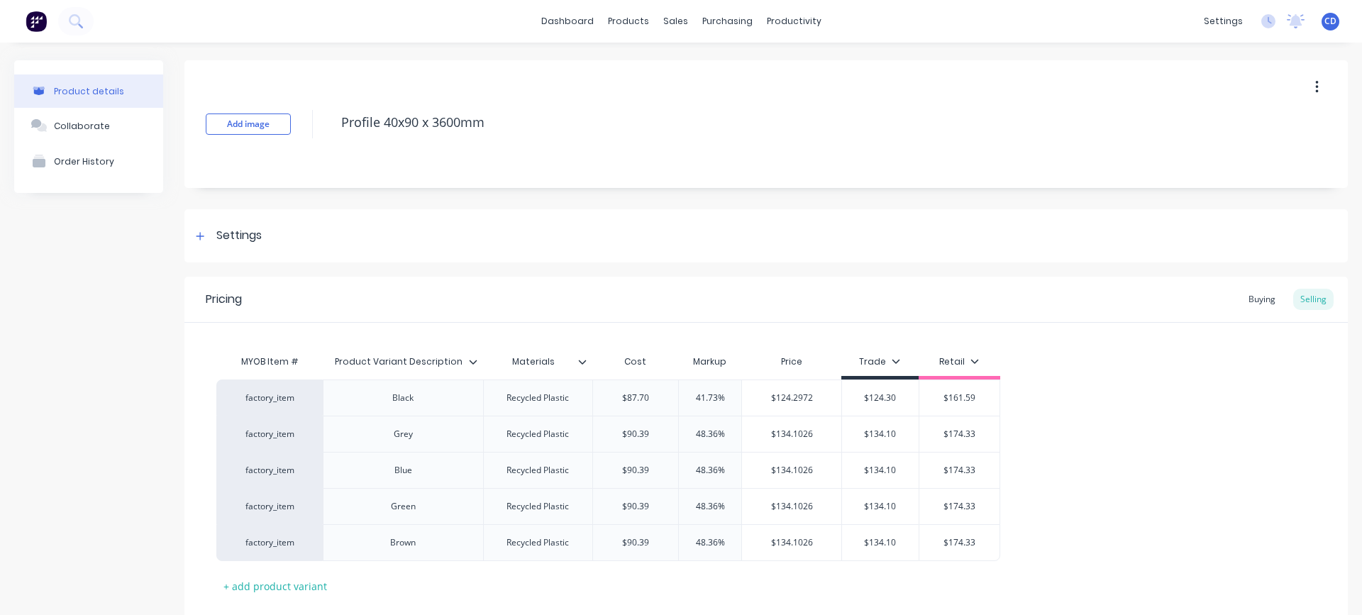
type textarea "x"
